Goal: Check status: Check status

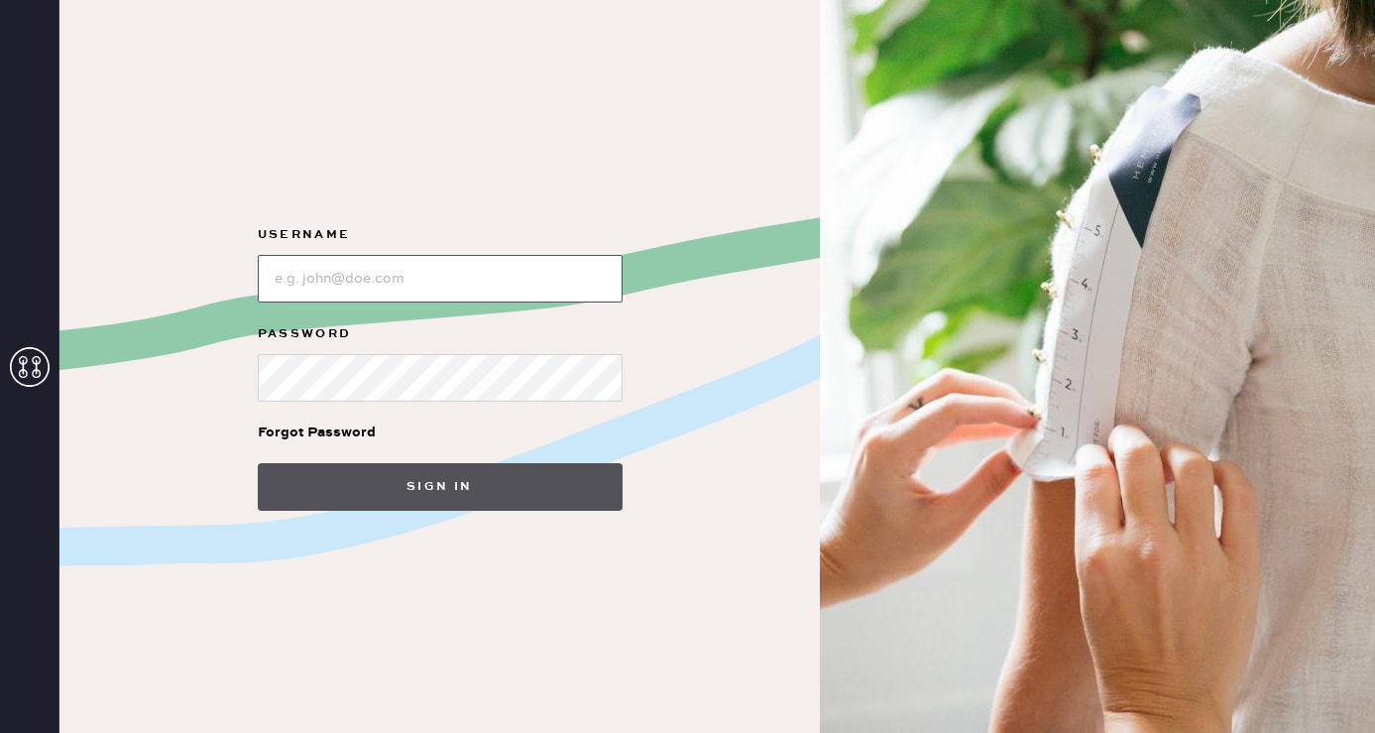
type input "[EMAIL_ADDRESS][DOMAIN_NAME]"
click at [516, 499] on button "Sign in" at bounding box center [440, 487] width 365 height 48
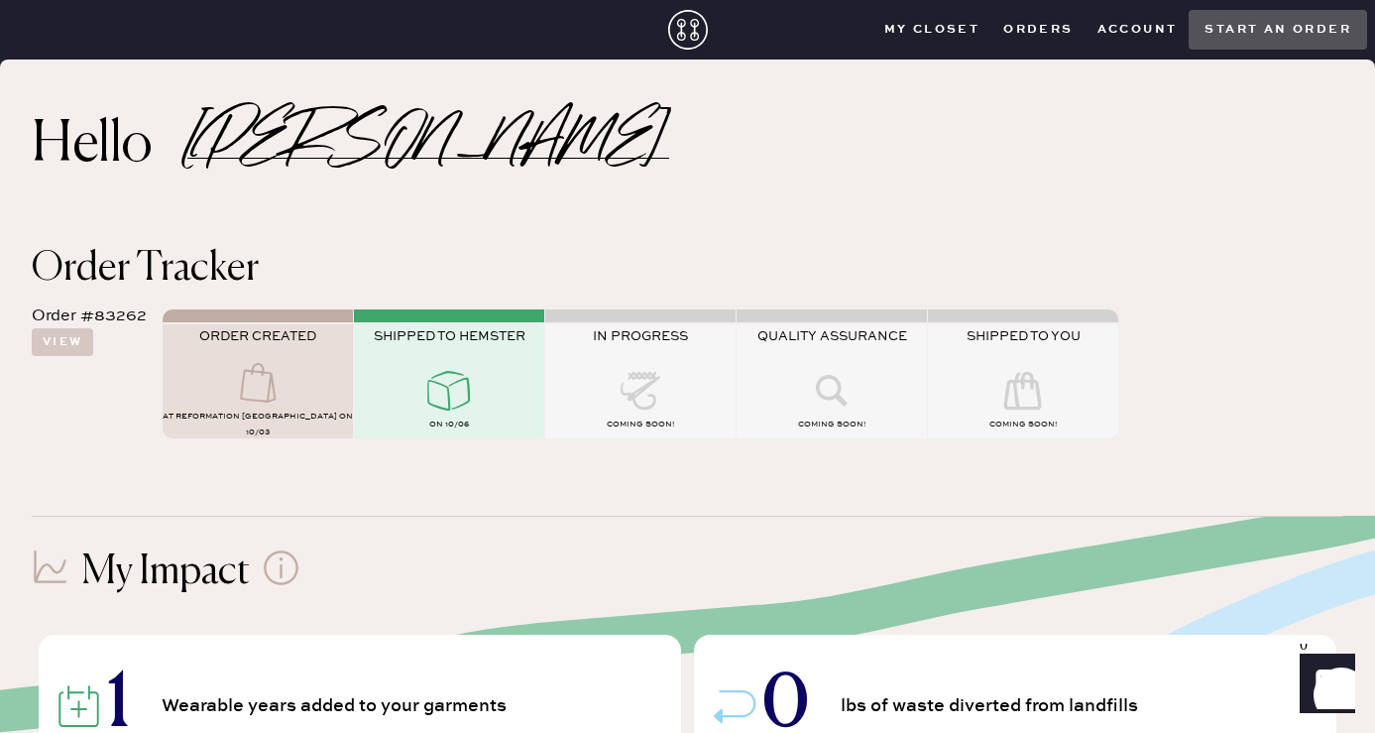
scroll to position [1, 0]
click at [74, 345] on button "View" at bounding box center [62, 341] width 61 height 28
